Goal: Task Accomplishment & Management: Manage account settings

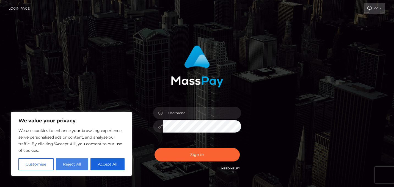
click at [74, 161] on button "Reject All" at bounding box center [72, 164] width 33 height 12
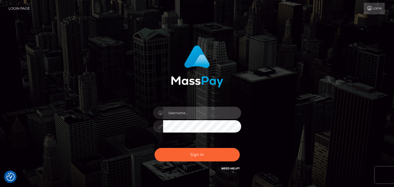
click at [196, 113] on input "text" at bounding box center [202, 113] width 78 height 12
type input "[EMAIL_ADDRESS][DOMAIN_NAME]"
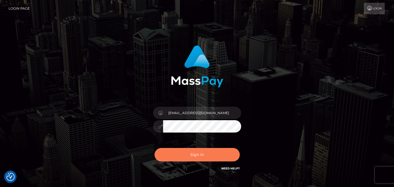
click at [198, 152] on button "Sign in" at bounding box center [196, 154] width 85 height 13
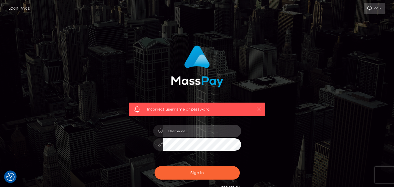
click at [200, 133] on input "text" at bounding box center [202, 131] width 78 height 12
click at [200, 134] on input "text" at bounding box center [202, 131] width 78 height 12
type input "lyralethe@gmail.com"
click at [303, 121] on div "Incorrect username or password. lyralethe@gmail.com" at bounding box center [196, 120] width 313 height 158
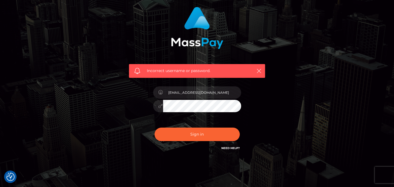
scroll to position [53, 0]
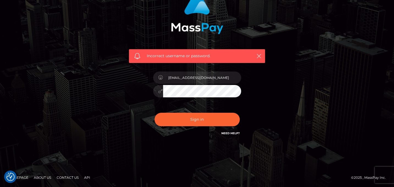
click at [234, 133] on link "Need Help?" at bounding box center [230, 133] width 18 height 4
click at [268, 101] on div "Incorrect username or password. lyralethe@gmail.com" at bounding box center [197, 64] width 144 height 152
click at [202, 33] on img at bounding box center [197, 13] width 52 height 42
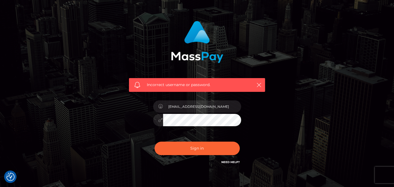
click at [189, 56] on img at bounding box center [197, 42] width 52 height 42
click at [258, 83] on icon "button" at bounding box center [258, 84] width 5 height 5
click at [259, 83] on icon "button" at bounding box center [258, 84] width 5 height 5
click at [154, 141] on button "Sign in" at bounding box center [196, 147] width 85 height 13
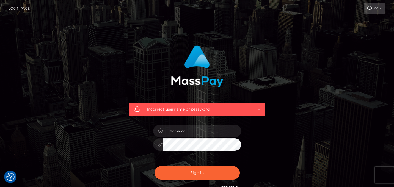
click at [259, 110] on icon "button" at bounding box center [258, 109] width 5 height 5
click at [375, 9] on link "Login" at bounding box center [373, 9] width 21 height 12
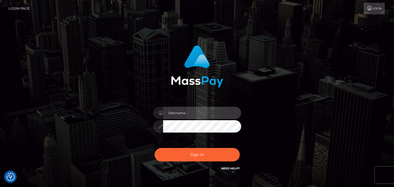
click at [193, 112] on input "text" at bounding box center [202, 113] width 78 height 12
type input "lyralethe@gmail.com"
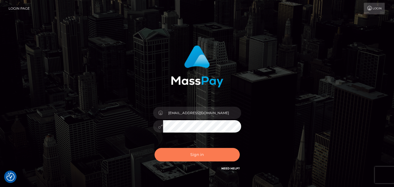
click at [206, 149] on button "Sign in" at bounding box center [196, 154] width 85 height 13
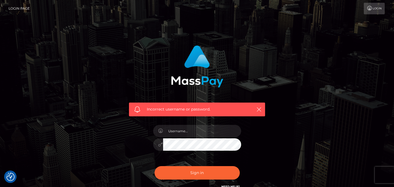
scroll to position [53, 0]
